Goal: Transaction & Acquisition: Purchase product/service

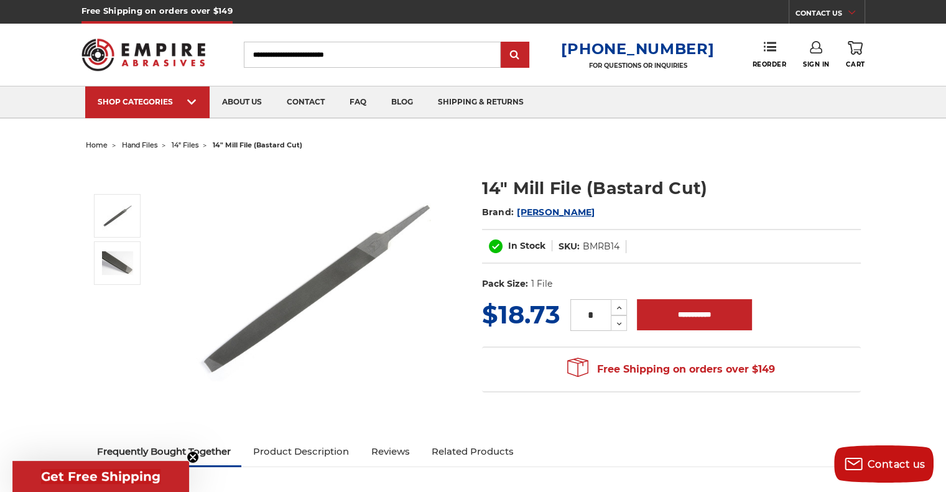
click at [360, 249] on img at bounding box center [316, 287] width 249 height 249
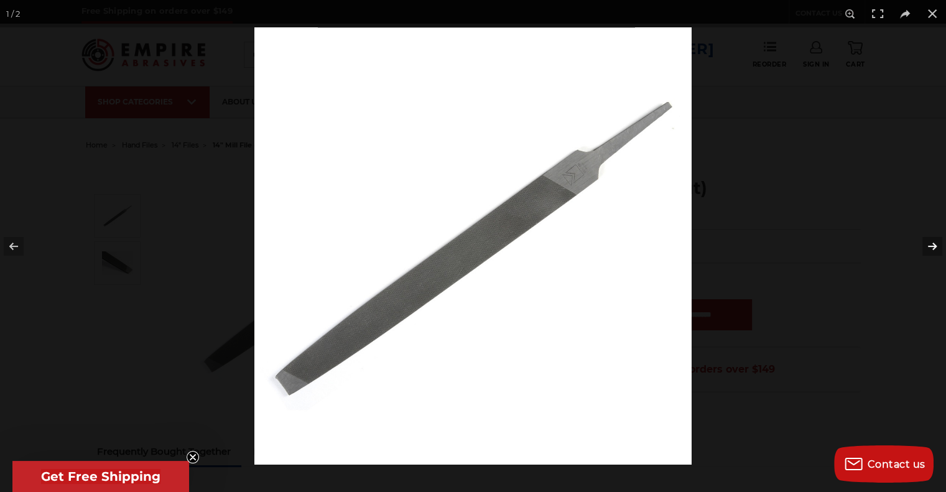
click at [931, 246] on button at bounding box center [925, 246] width 44 height 62
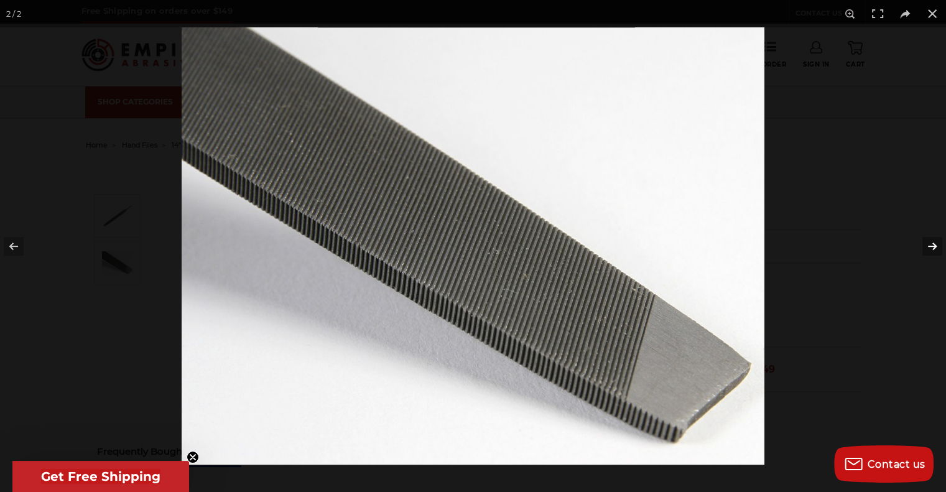
click at [931, 246] on button at bounding box center [925, 246] width 44 height 62
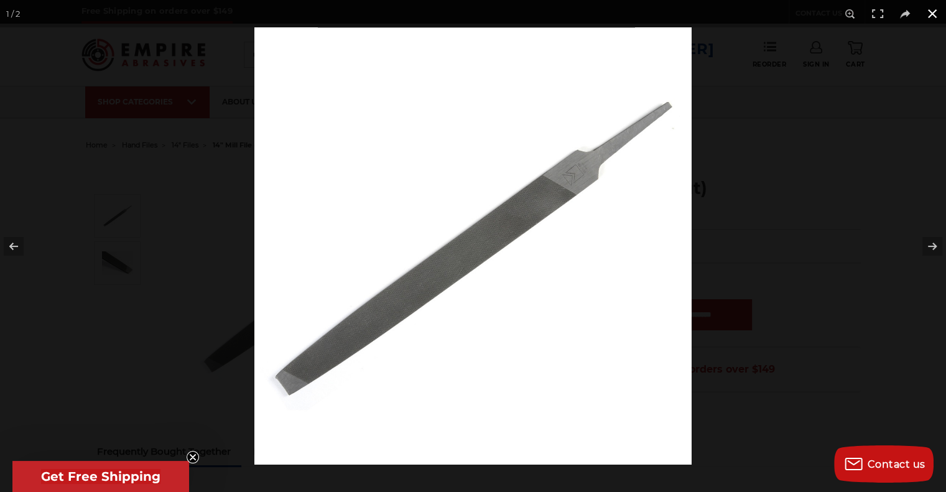
click at [934, 12] on button at bounding box center [932, 13] width 27 height 27
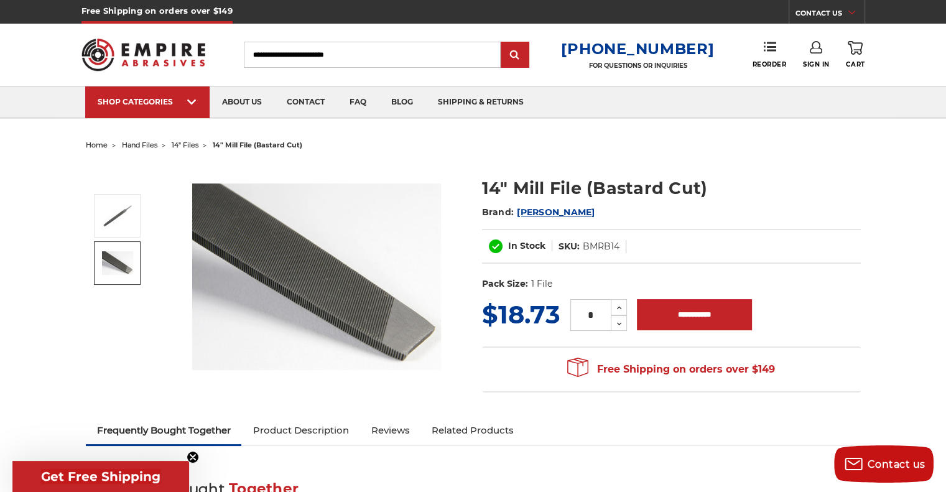
click at [121, 262] on img at bounding box center [117, 263] width 31 height 24
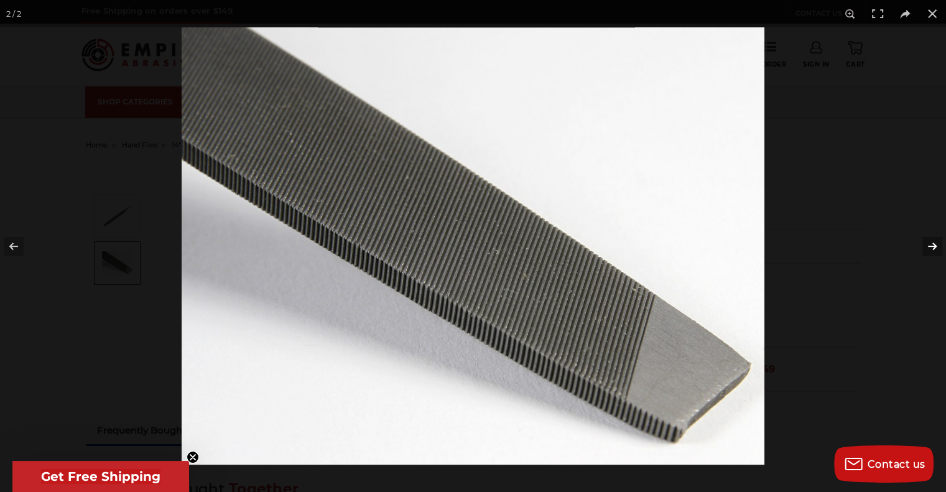
click at [936, 248] on button at bounding box center [925, 246] width 44 height 62
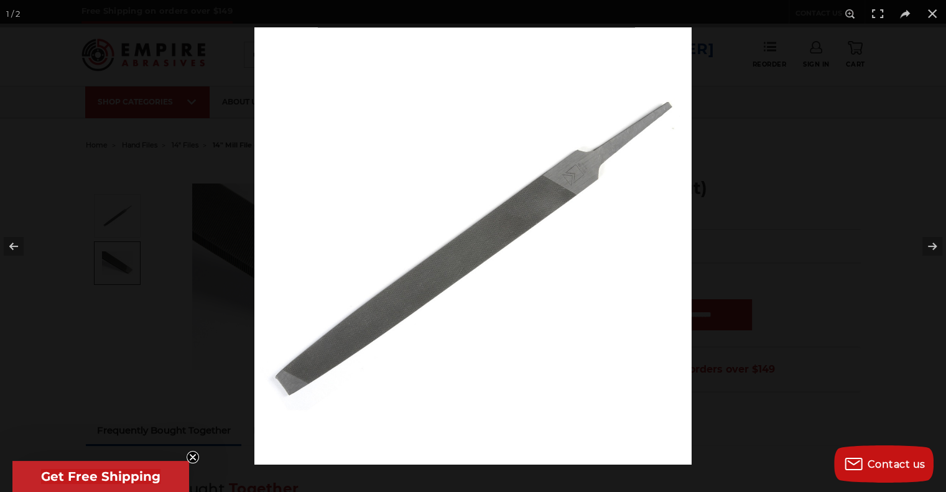
click at [580, 180] on img at bounding box center [472, 245] width 437 height 437
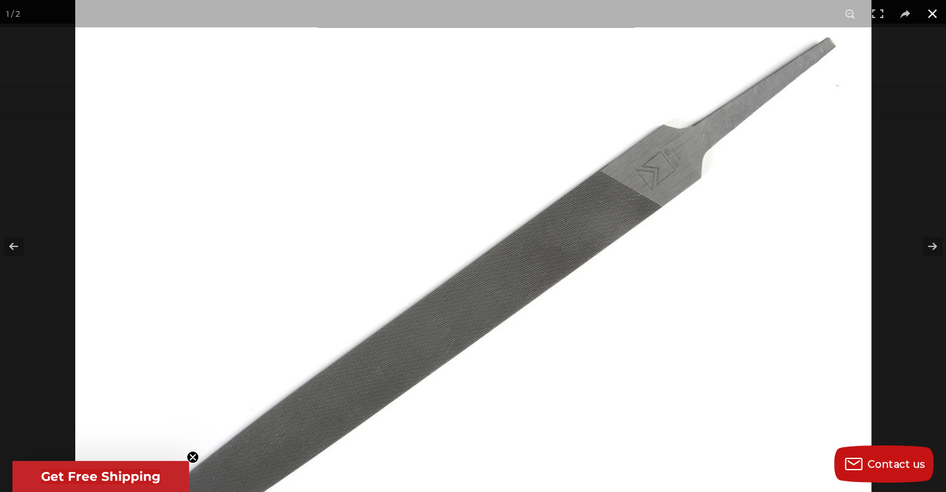
click at [931, 14] on button at bounding box center [932, 13] width 27 height 27
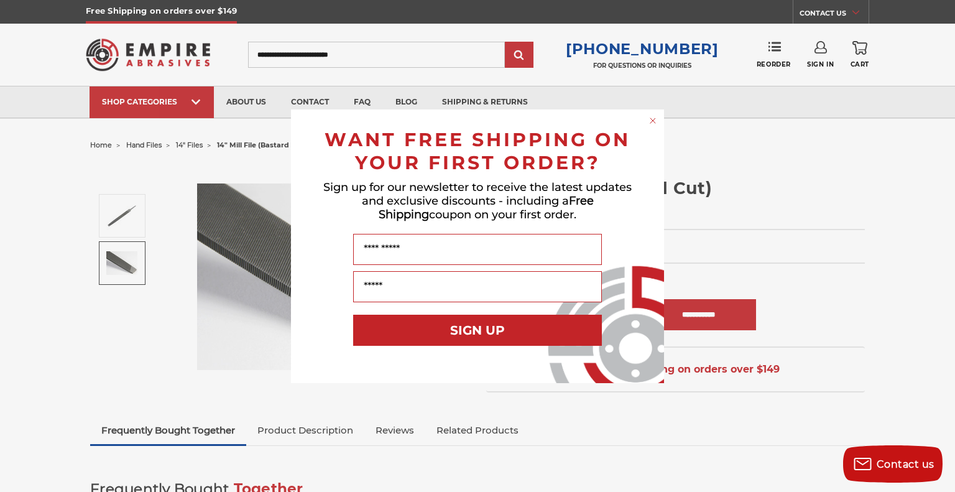
click at [654, 119] on circle "Close dialog" at bounding box center [654, 120] width 12 height 12
